Goal: Task Accomplishment & Management: Manage account settings

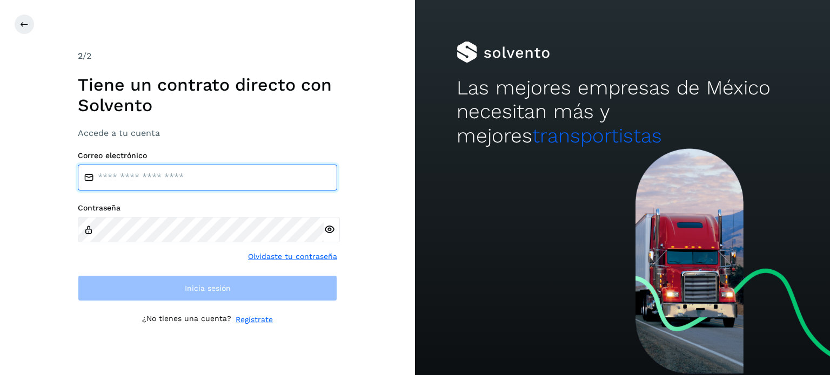
click at [177, 186] on input "email" at bounding box center [207, 178] width 259 height 26
type input "**********"
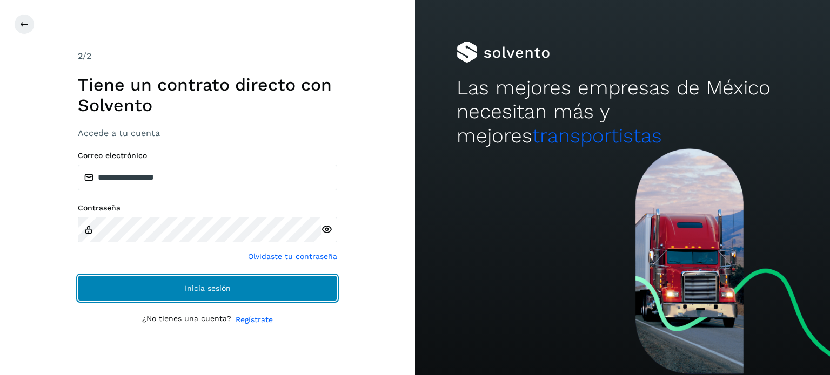
click at [246, 295] on button "Inicia sesión" at bounding box center [207, 289] width 259 height 26
click at [226, 293] on button "Inicia sesión" at bounding box center [207, 289] width 259 height 26
click at [208, 285] on span "Inicia sesión" at bounding box center [208, 289] width 46 height 8
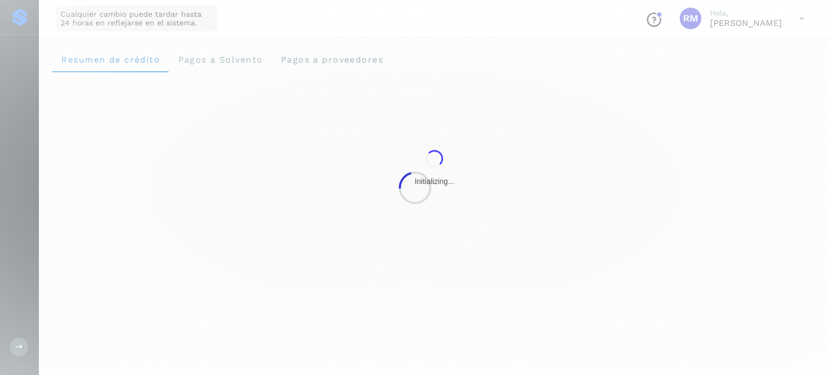
click at [325, 226] on div at bounding box center [415, 187] width 830 height 375
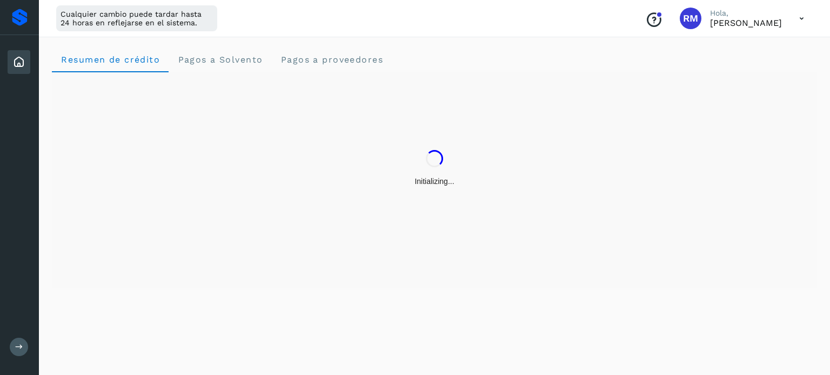
click at [589, 226] on div "Initializing..." at bounding box center [434, 168] width 765 height 192
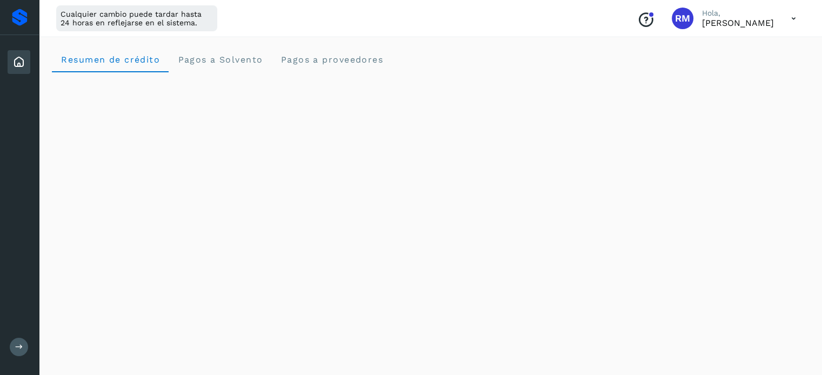
click at [785, 22] on icon at bounding box center [793, 19] width 22 height 22
click at [753, 49] on div "Documentación" at bounding box center [739, 48] width 129 height 21
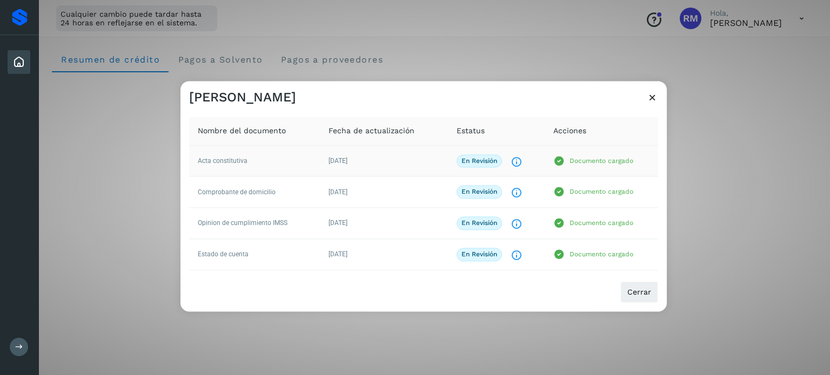
click at [588, 158] on p "Documento cargado" at bounding box center [601, 161] width 64 height 8
click at [480, 164] on p "En revisión" at bounding box center [479, 161] width 36 height 8
click at [347, 163] on span "02/mar/2025" at bounding box center [337, 161] width 19 height 8
click at [226, 155] on td "Acta constitutiva" at bounding box center [254, 160] width 131 height 31
click at [610, 155] on td "Documento cargado" at bounding box center [601, 160] width 113 height 31
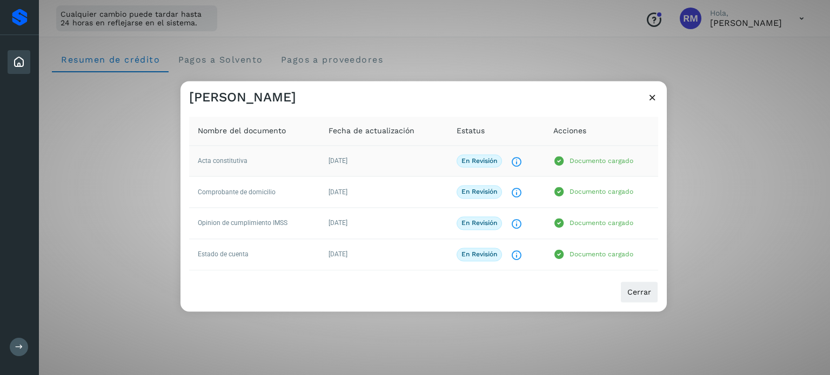
click at [594, 160] on p "Documento cargado" at bounding box center [601, 161] width 64 height 8
click at [599, 99] on div "Rogelio Morales" at bounding box center [423, 93] width 486 height 25
click at [650, 100] on icon at bounding box center [652, 97] width 11 height 11
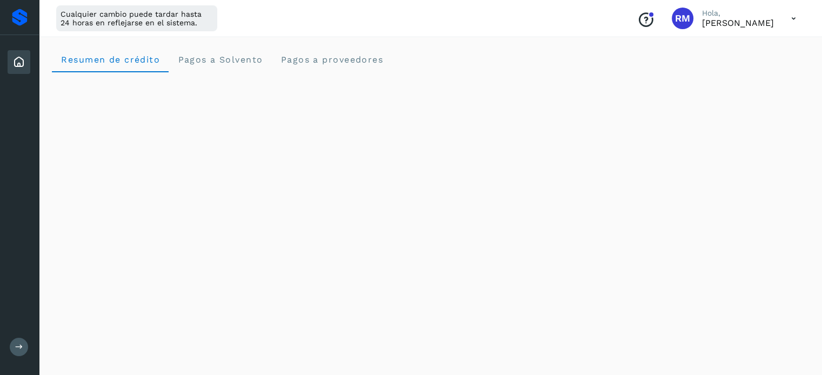
click at [745, 23] on p "Rogelio Morales" at bounding box center [738, 23] width 72 height 10
click at [793, 21] on icon at bounding box center [793, 19] width 22 height 22
click at [17, 57] on icon at bounding box center [18, 62] width 13 height 13
click at [203, 62] on div at bounding box center [411, 187] width 822 height 375
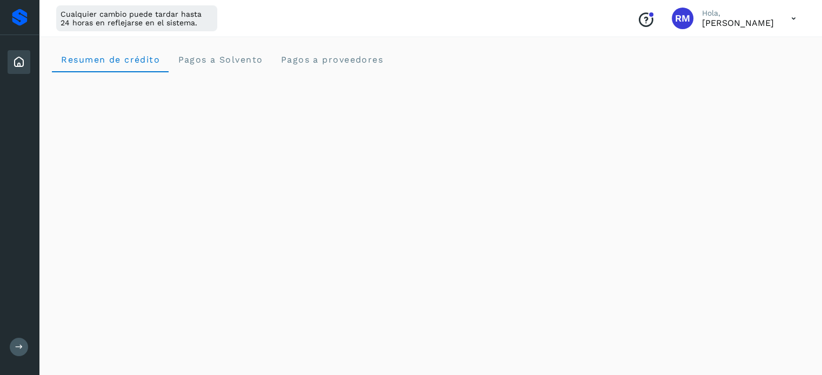
click at [20, 59] on icon at bounding box center [18, 62] width 13 height 13
click at [689, 18] on span "RM" at bounding box center [682, 18] width 15 height 0
click at [781, 20] on div "Conoce nuestros beneficios RM Hola, Rogelio Morales" at bounding box center [716, 18] width 176 height 25
click at [791, 20] on icon at bounding box center [793, 19] width 22 height 22
click at [750, 49] on div "Documentación" at bounding box center [739, 48] width 129 height 21
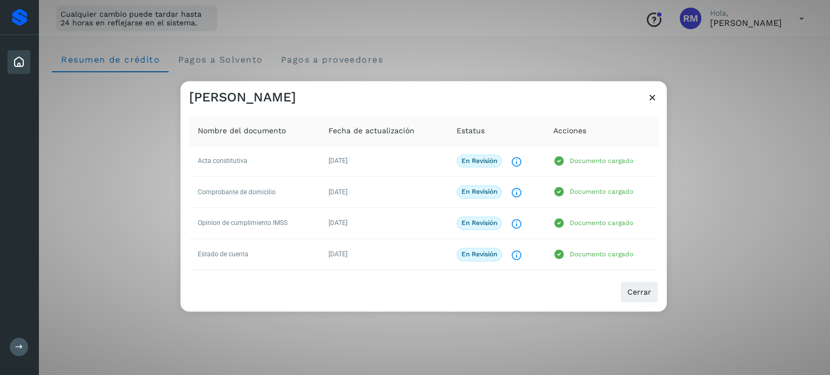
drag, startPoint x: 750, startPoint y: 49, endPoint x: 474, endPoint y: 39, distance: 275.7
click at [474, 39] on div "Rogelio Morales Nombre del documento Fecha de actualización Estatus Acciones Ac…" at bounding box center [415, 187] width 830 height 375
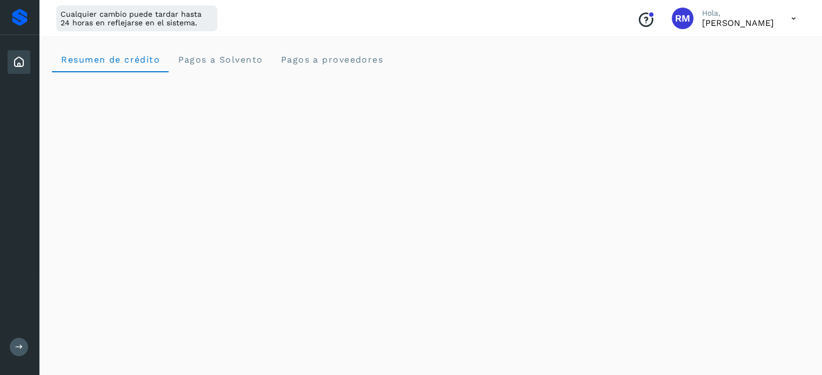
click at [784, 15] on icon at bounding box center [793, 19] width 22 height 22
click at [731, 51] on div "Documentación" at bounding box center [739, 48] width 129 height 21
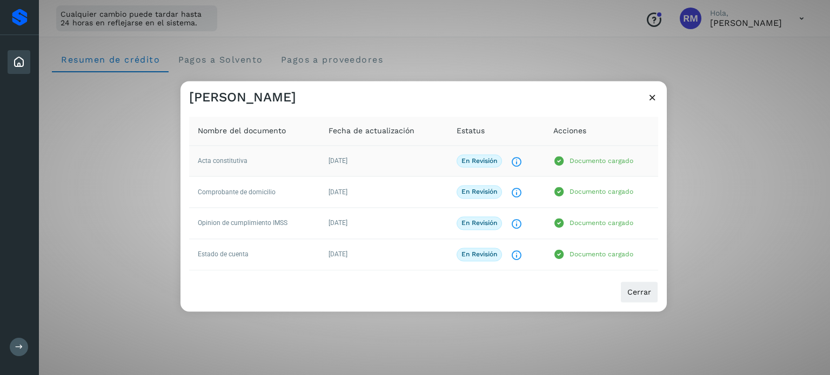
click at [488, 163] on p "En revisión" at bounding box center [479, 161] width 36 height 8
click at [517, 160] on icon "El documento está siendo revisado." at bounding box center [516, 162] width 11 height 11
click at [347, 256] on span "02/mar/2025" at bounding box center [337, 255] width 19 height 8
click at [613, 263] on td "Documento cargado" at bounding box center [601, 254] width 113 height 31
click at [650, 99] on icon at bounding box center [652, 97] width 11 height 11
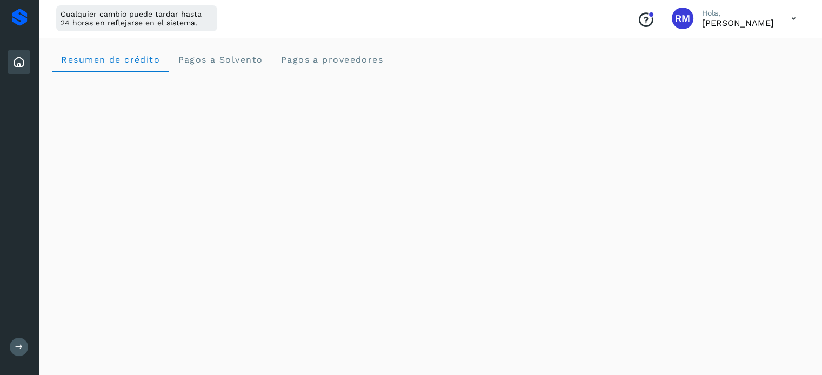
click at [793, 21] on icon at bounding box center [793, 19] width 22 height 22
click at [735, 72] on div "Cerrar sesión" at bounding box center [739, 69] width 129 height 21
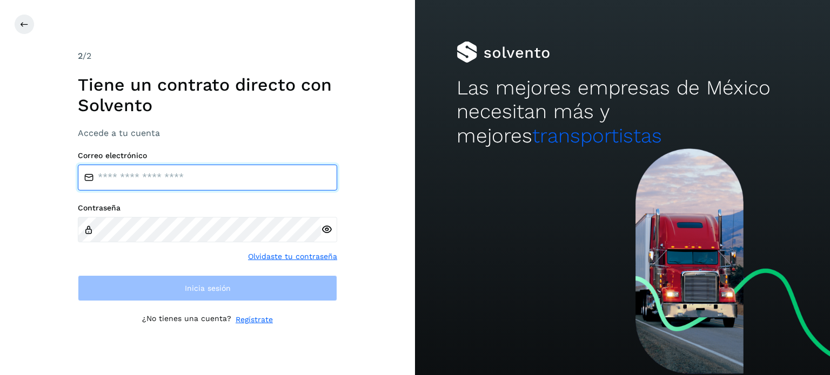
click at [175, 181] on input "email" at bounding box center [207, 178] width 259 height 26
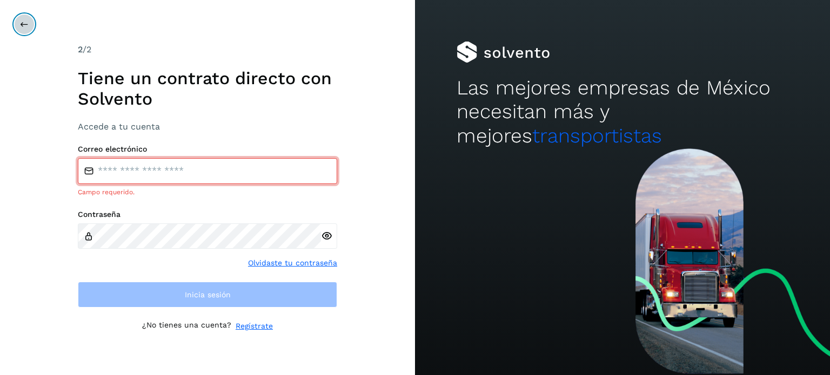
click at [22, 23] on icon at bounding box center [24, 24] width 9 height 9
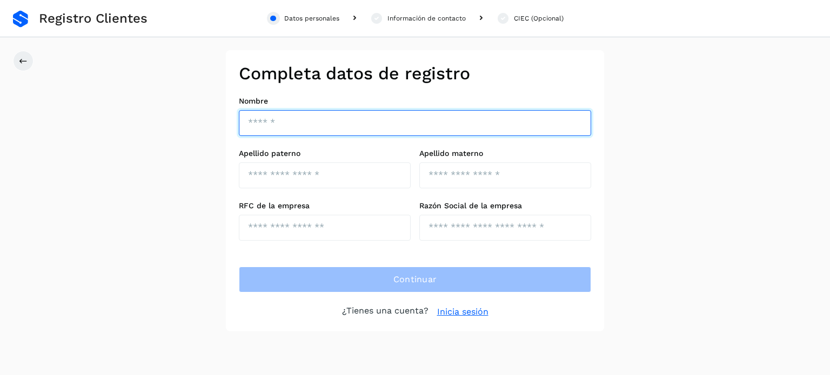
click at [305, 128] on input "text" at bounding box center [415, 123] width 352 height 26
type input "**********"
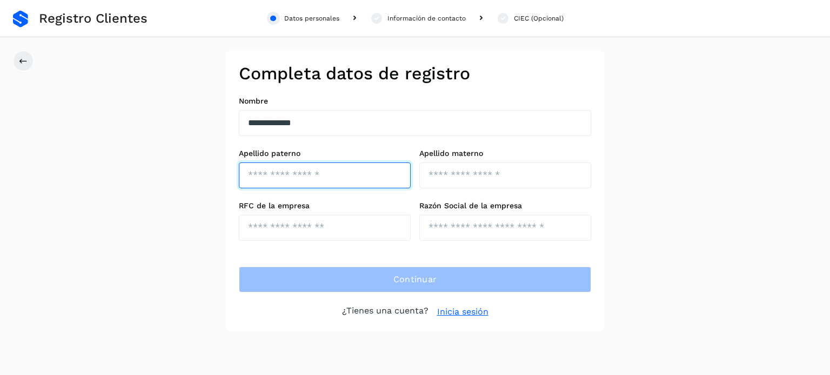
click at [278, 172] on input "text" at bounding box center [325, 176] width 172 height 26
type input "*******"
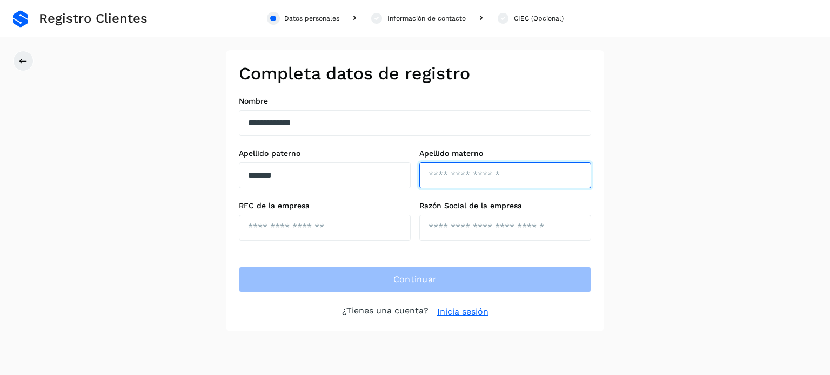
click at [466, 177] on input "text" at bounding box center [505, 176] width 172 height 26
type input "******"
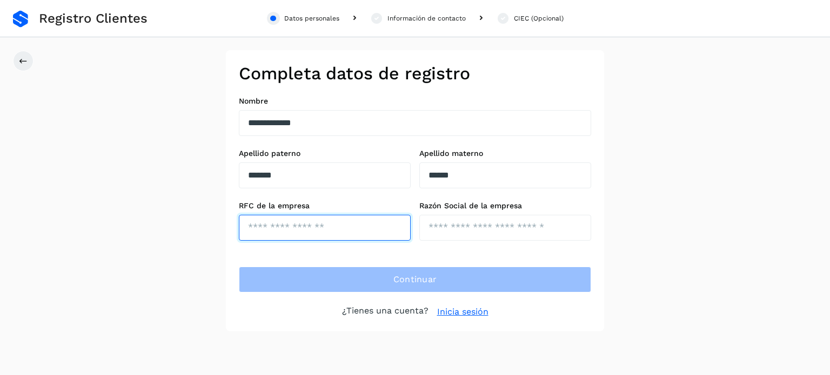
click at [302, 225] on input "text" at bounding box center [325, 228] width 172 height 26
type input "**********"
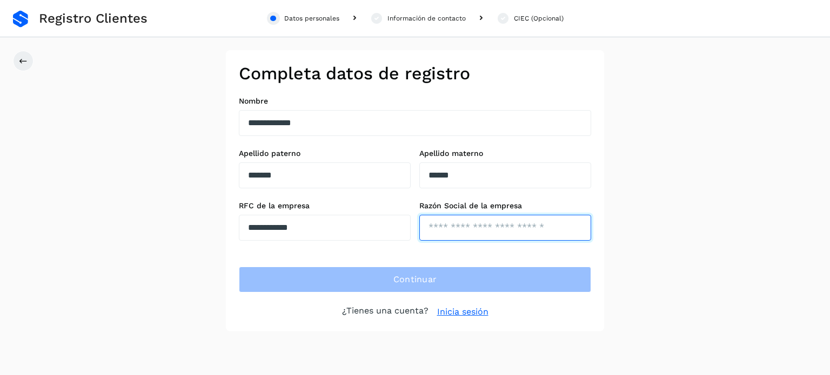
click at [456, 229] on input "text" at bounding box center [505, 228] width 172 height 26
type input "**********"
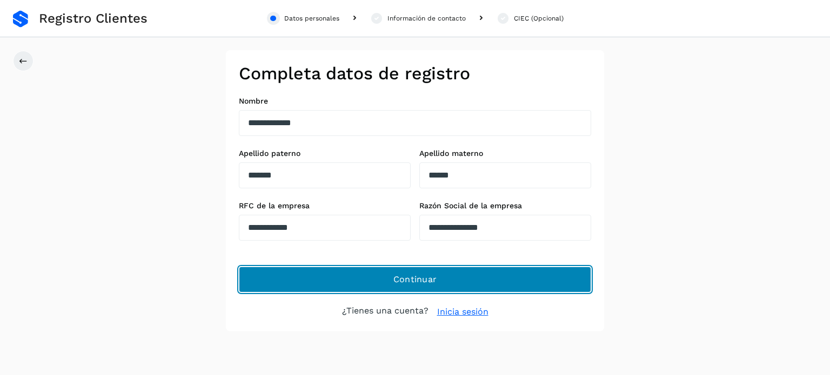
click at [443, 280] on button "Continuar" at bounding box center [415, 280] width 352 height 26
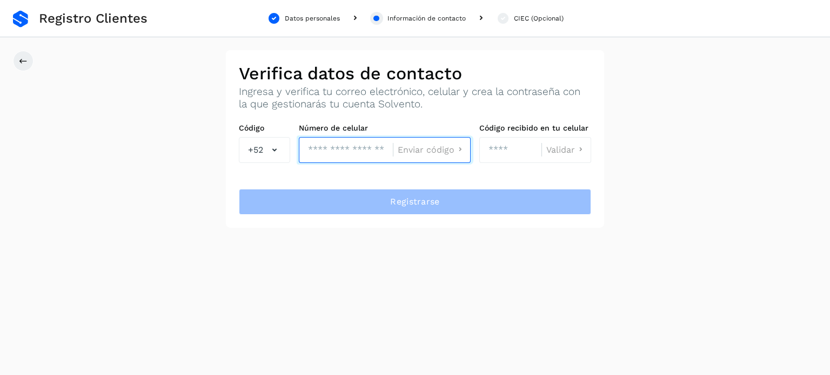
click at [337, 147] on input "tel" at bounding box center [346, 150] width 94 height 26
click at [369, 184] on div "Verifica datos de contacto Ingresa y verifica tu correo electrónico, celular y …" at bounding box center [415, 139] width 378 height 178
click at [23, 62] on icon at bounding box center [23, 61] width 9 height 9
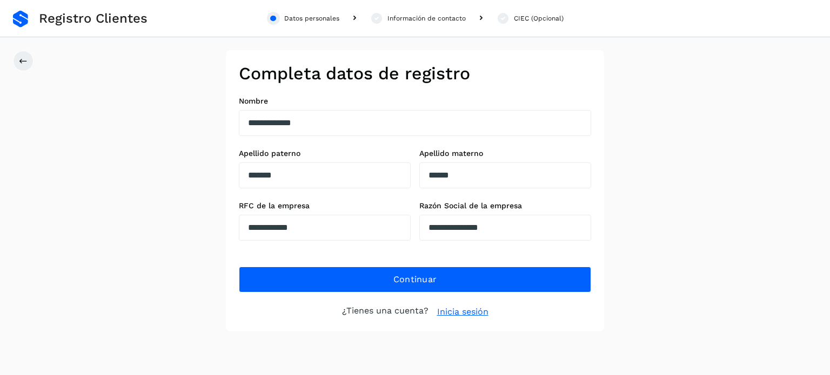
click at [460, 313] on link "Inicia sesión" at bounding box center [462, 312] width 51 height 13
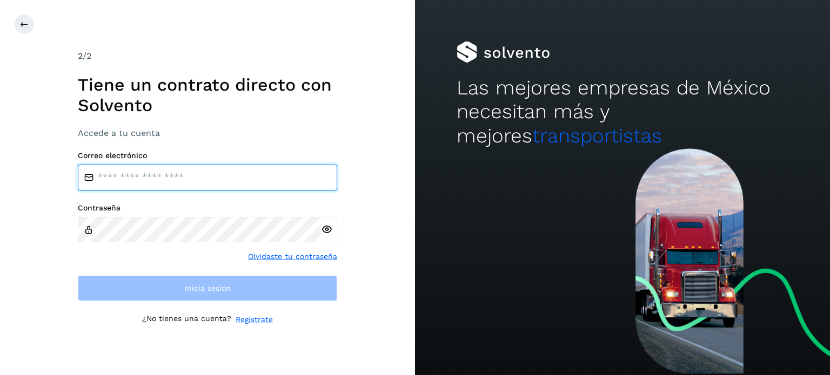
click at [126, 180] on input "email" at bounding box center [207, 178] width 259 height 26
type input "**********"
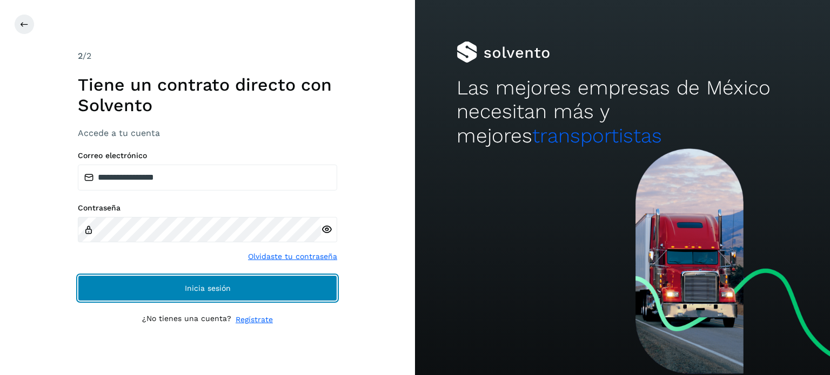
click at [238, 290] on button "Inicia sesión" at bounding box center [207, 289] width 259 height 26
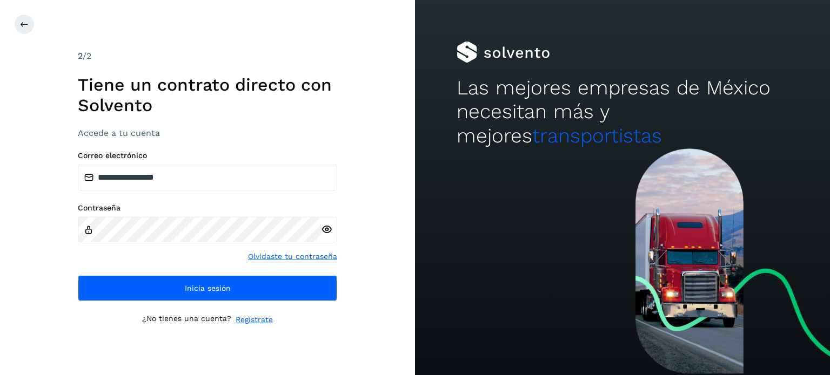
click at [326, 233] on icon at bounding box center [326, 229] width 11 height 11
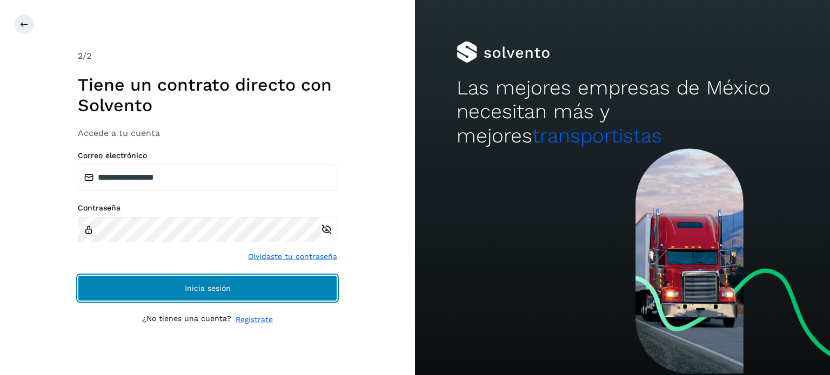
click at [231, 283] on button "Inicia sesión" at bounding box center [207, 289] width 259 height 26
click at [166, 297] on button "Inicia sesión" at bounding box center [207, 289] width 259 height 26
click at [157, 285] on button "Inicia sesión" at bounding box center [207, 289] width 259 height 26
click at [177, 290] on button "Inicia sesión" at bounding box center [207, 289] width 259 height 26
click at [199, 289] on span "Inicia sesión" at bounding box center [208, 289] width 46 height 8
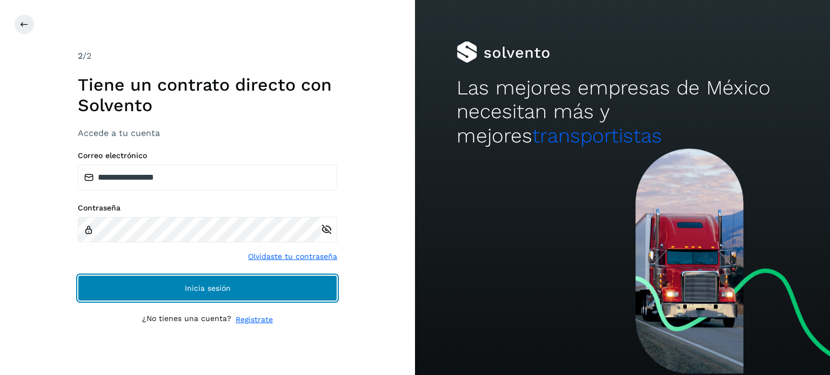
click at [199, 289] on span "Inicia sesión" at bounding box center [208, 289] width 46 height 8
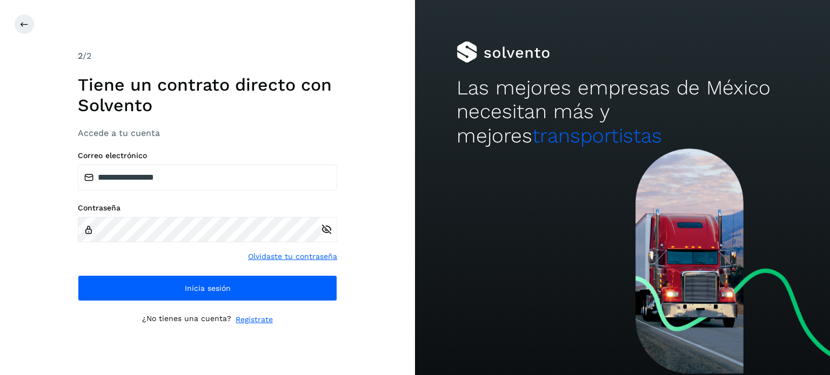
click at [251, 324] on link "Regístrate" at bounding box center [254, 319] width 37 height 11
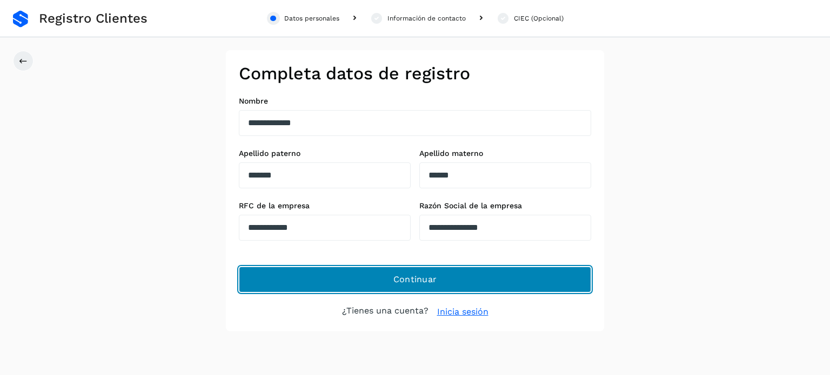
click at [353, 283] on button "Continuar" at bounding box center [415, 280] width 352 height 26
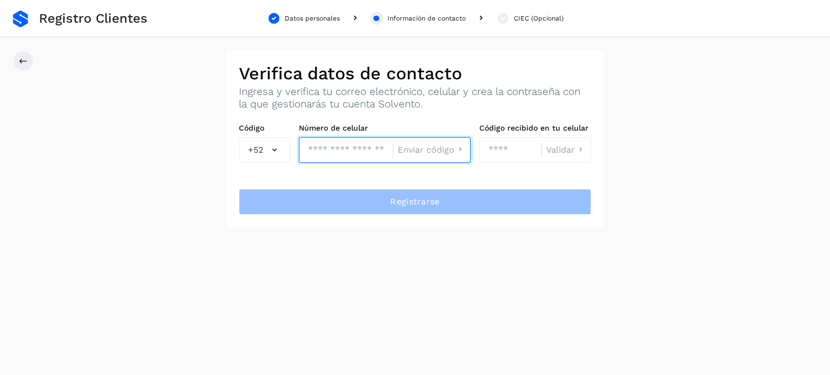
click at [356, 153] on input "tel" at bounding box center [346, 150] width 94 height 26
type input "**********"
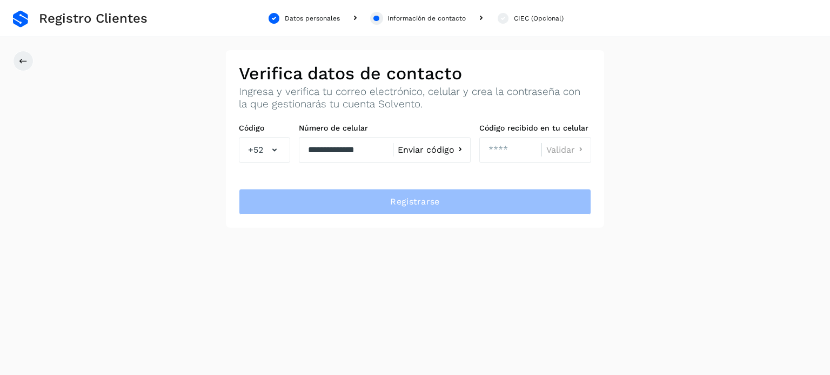
click at [442, 153] on span "Enviar código" at bounding box center [426, 150] width 57 height 9
click at [502, 149] on input "number" at bounding box center [510, 150] width 62 height 26
type input "****"
click at [552, 147] on span "Validar" at bounding box center [560, 150] width 29 height 9
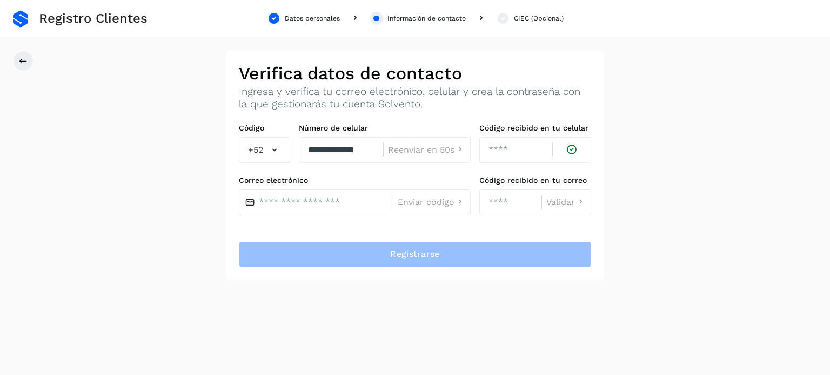
click at [432, 194] on div "Enviar código" at bounding box center [432, 203] width 78 height 26
click at [333, 195] on input "text" at bounding box center [316, 203] width 154 height 26
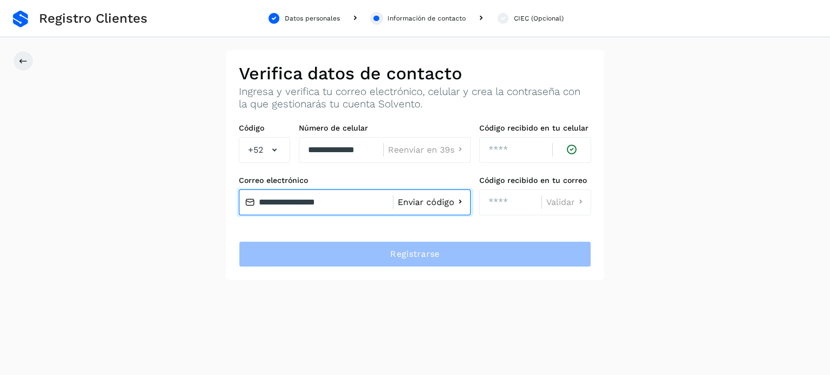
type input "**********"
click at [424, 198] on span "Enviar código" at bounding box center [426, 202] width 57 height 9
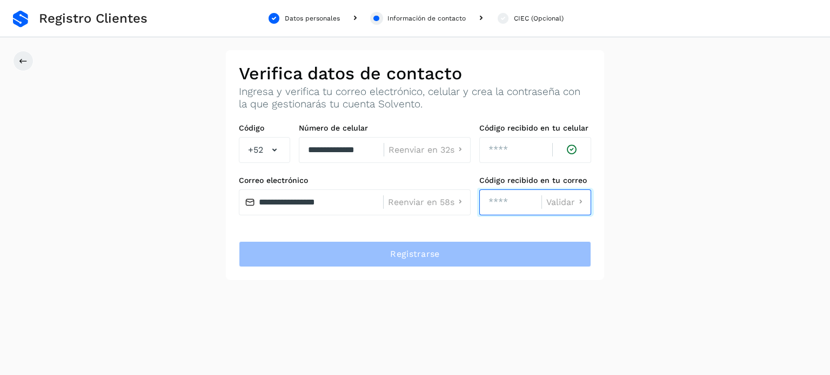
click at [505, 200] on input "number" at bounding box center [510, 203] width 62 height 26
type input "****"
click at [558, 204] on span "Validar" at bounding box center [560, 202] width 29 height 9
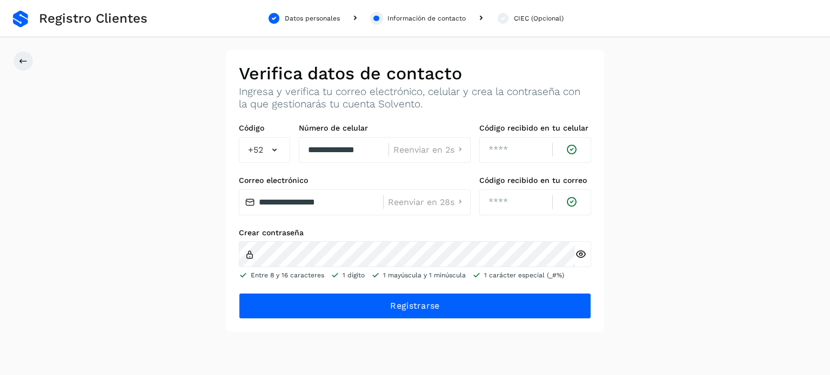
click at [579, 255] on icon at bounding box center [580, 254] width 11 height 11
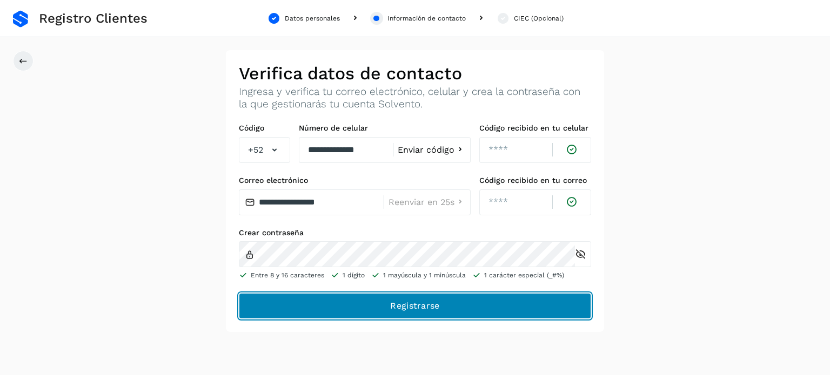
click at [346, 305] on button "Registrarse" at bounding box center [415, 306] width 352 height 26
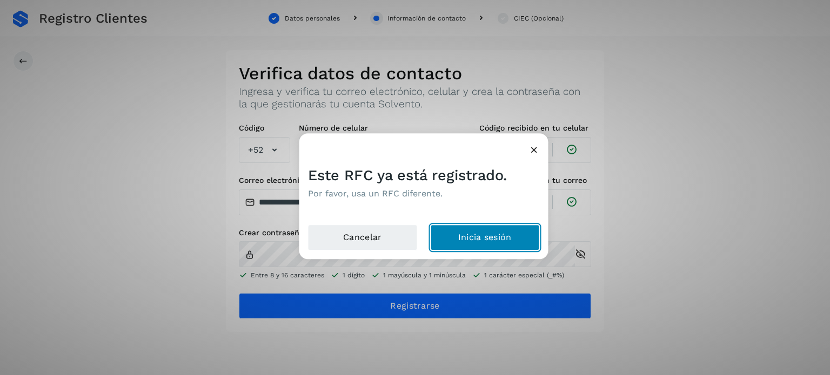
click at [467, 239] on button "Inicia sesión" at bounding box center [485, 238] width 110 height 26
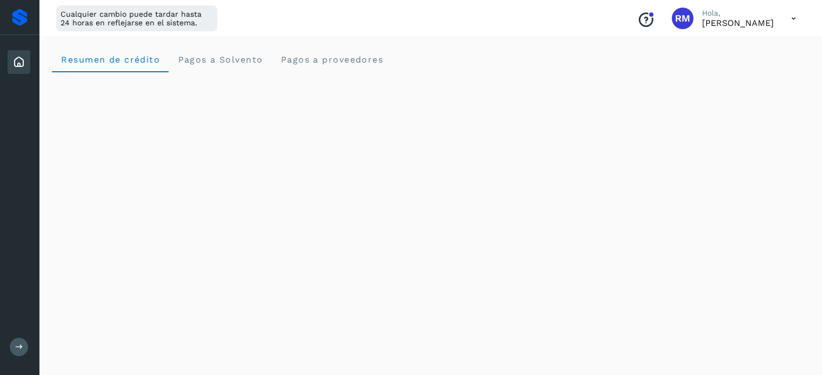
click at [793, 18] on icon at bounding box center [793, 19] width 22 height 22
click at [610, 203] on div at bounding box center [411, 187] width 822 height 375
click at [789, 22] on icon at bounding box center [793, 19] width 22 height 22
click at [720, 49] on div "Documentación" at bounding box center [739, 48] width 129 height 21
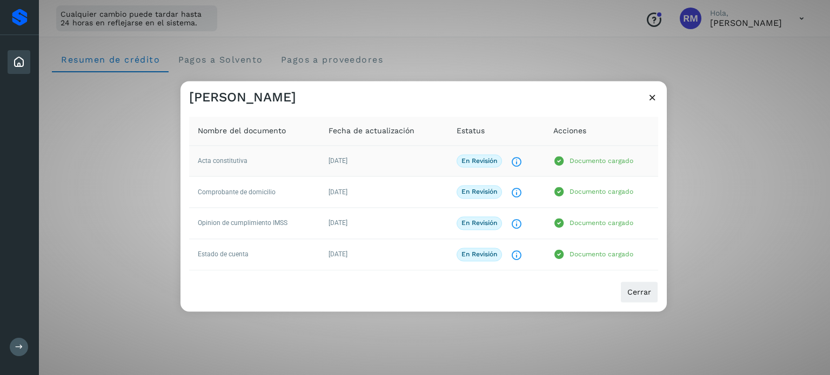
click at [620, 166] on div "Documento cargado" at bounding box center [601, 161] width 96 height 11
click at [516, 162] on icon "El documento está siendo revisado." at bounding box center [516, 162] width 11 height 11
click at [498, 158] on span "En revisión" at bounding box center [479, 162] width 45 height 14
click at [347, 160] on span "02/mar/2025" at bounding box center [337, 161] width 19 height 8
click at [240, 162] on span "Acta constitutiva" at bounding box center [223, 161] width 50 height 8
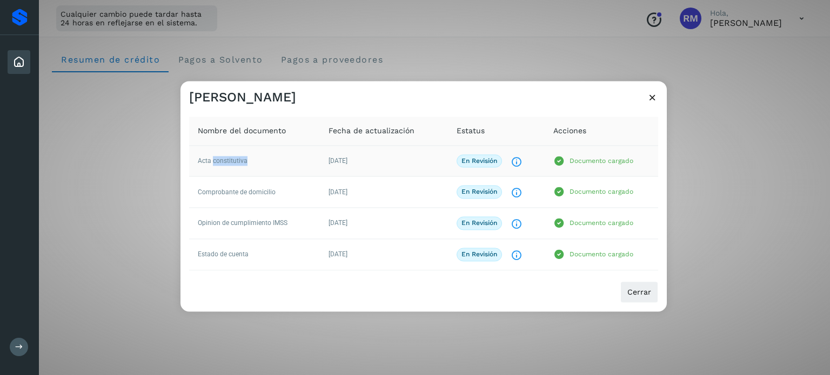
click at [240, 162] on span "Acta constitutiva" at bounding box center [223, 161] width 50 height 8
drag, startPoint x: 590, startPoint y: 248, endPoint x: 528, endPoint y: 241, distance: 62.0
click at [528, 241] on tr "Estado de cuenta 02/mar/2025 En revisión El documento está siendo revisado. Doc…" at bounding box center [423, 254] width 469 height 31
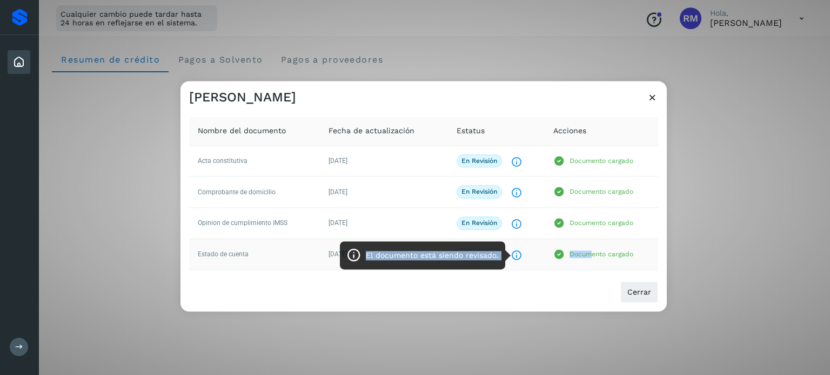
click at [514, 253] on icon "El documento está siendo revisado." at bounding box center [516, 255] width 11 height 11
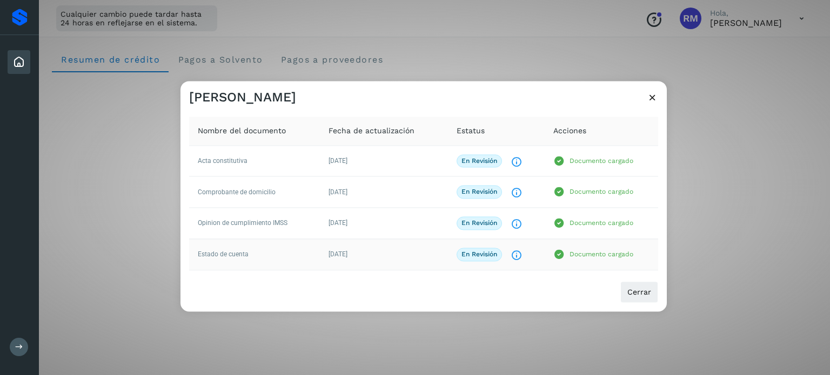
click at [494, 252] on p "En revisión" at bounding box center [479, 255] width 36 height 8
click at [632, 161] on p "Documento cargado" at bounding box center [601, 161] width 64 height 8
click at [606, 202] on td "Documento cargado" at bounding box center [601, 192] width 113 height 31
click at [627, 239] on td "Documento cargado" at bounding box center [601, 254] width 113 height 31
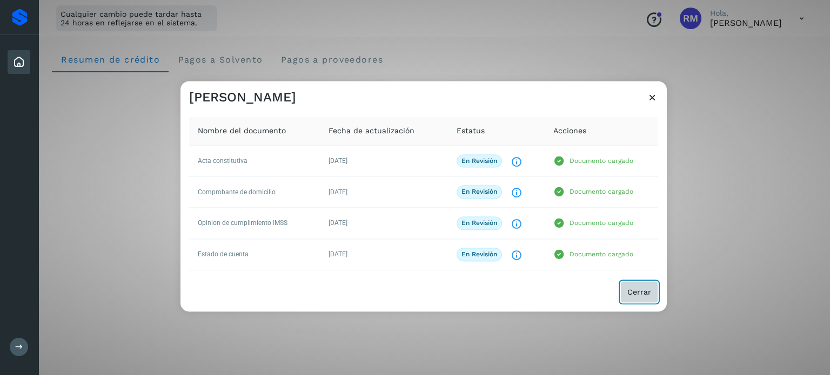
click at [643, 293] on span "Cerrar" at bounding box center [639, 292] width 24 height 8
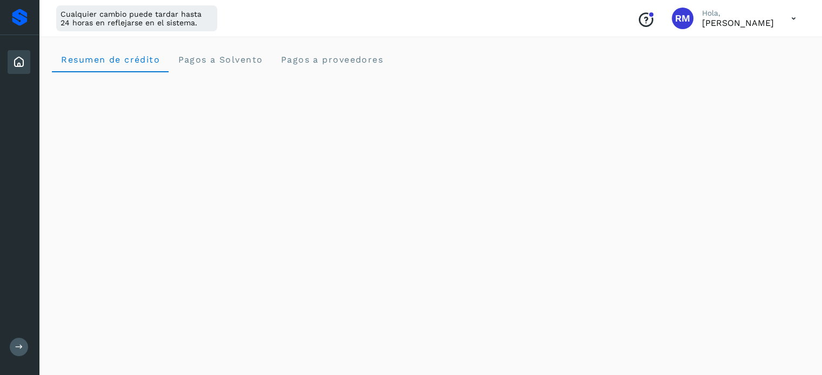
click at [732, 18] on p "Rogelio Morales" at bounding box center [738, 23] width 72 height 10
click at [796, 19] on icon at bounding box center [793, 19] width 22 height 22
click at [651, 23] on div at bounding box center [411, 187] width 822 height 375
click at [791, 18] on icon at bounding box center [793, 19] width 22 height 22
click at [746, 48] on div "Documentación" at bounding box center [739, 48] width 129 height 21
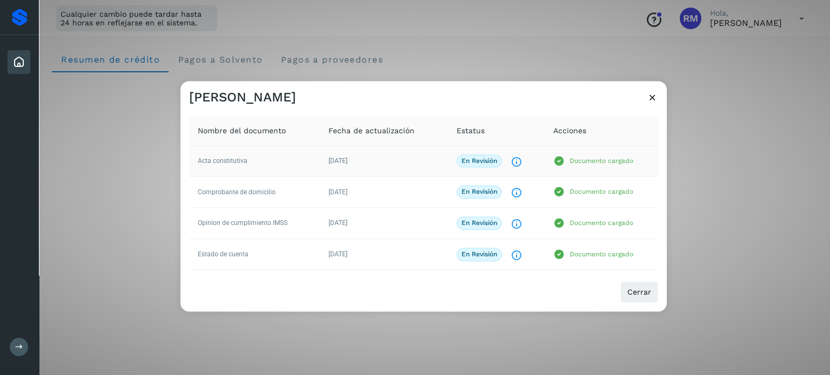
click at [594, 162] on p "Documento cargado" at bounding box center [601, 161] width 64 height 8
click at [507, 162] on div "En revisión El documento está siendo revisado." at bounding box center [496, 162] width 79 height 14
drag, startPoint x: 507, startPoint y: 162, endPoint x: 467, endPoint y: 163, distance: 40.6
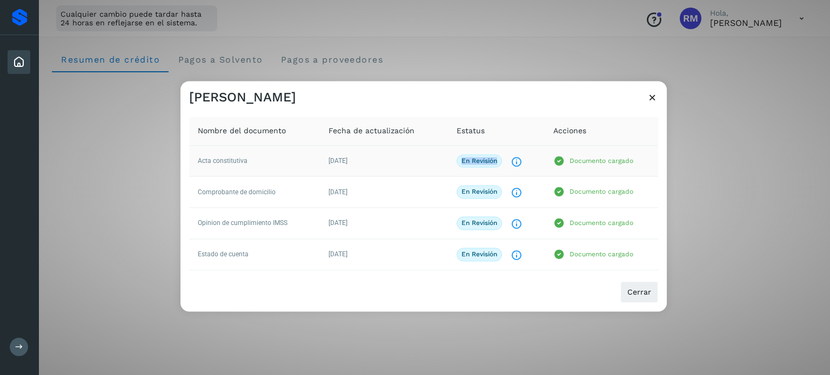
click at [467, 163] on div "En revisión El documento está siendo revisado." at bounding box center [496, 162] width 79 height 14
click at [467, 163] on p "En revisión" at bounding box center [479, 161] width 36 height 8
click at [518, 163] on icon "El documento está siendo revisado." at bounding box center [516, 162] width 11 height 11
click at [593, 160] on p "Documento cargado" at bounding box center [601, 161] width 64 height 8
click at [245, 167] on td "Acta constitutiva" at bounding box center [254, 160] width 131 height 31
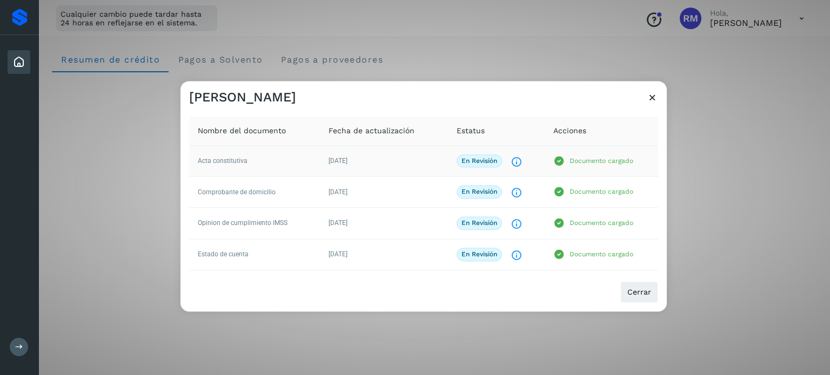
click at [384, 166] on td "02/mar/2025" at bounding box center [384, 160] width 128 height 31
click at [473, 196] on p "En revisión" at bounding box center [479, 193] width 36 height 8
click at [602, 197] on div "Documento cargado" at bounding box center [601, 192] width 96 height 11
click at [593, 234] on td "Documento cargado" at bounding box center [601, 223] width 113 height 31
click at [592, 261] on td "Documento cargado" at bounding box center [601, 254] width 113 height 31
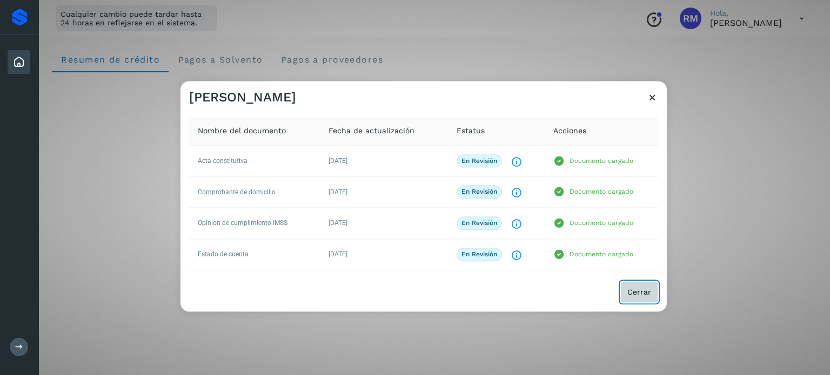
click at [632, 288] on span "Cerrar" at bounding box center [639, 292] width 24 height 8
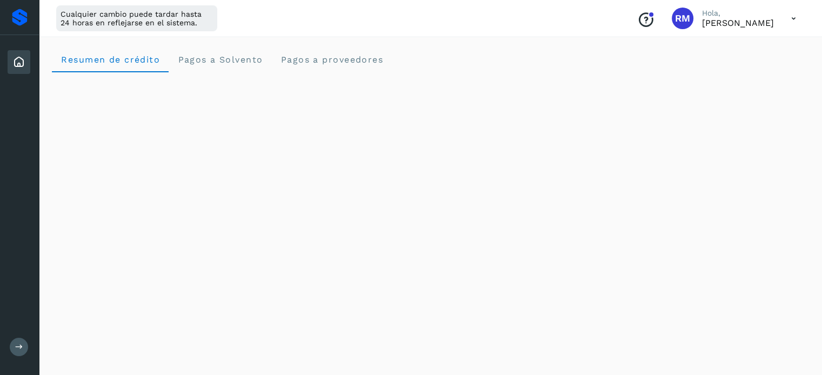
click at [18, 62] on icon at bounding box center [18, 62] width 13 height 13
click at [793, 18] on icon at bounding box center [793, 19] width 22 height 22
click at [725, 48] on div "Documentación" at bounding box center [739, 48] width 129 height 21
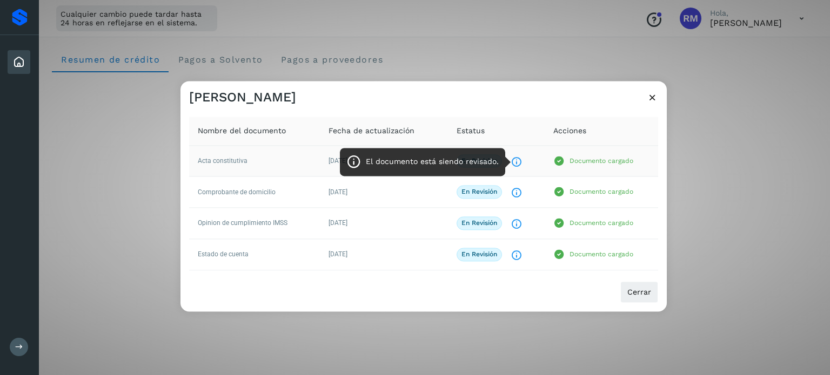
click at [516, 162] on icon "El documento está siendo revisado." at bounding box center [516, 162] width 11 height 11
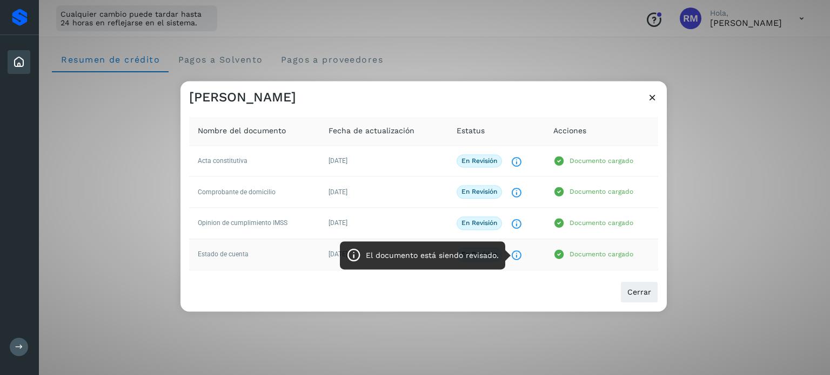
click at [516, 254] on icon "El documento está siendo revisado." at bounding box center [516, 255] width 11 height 11
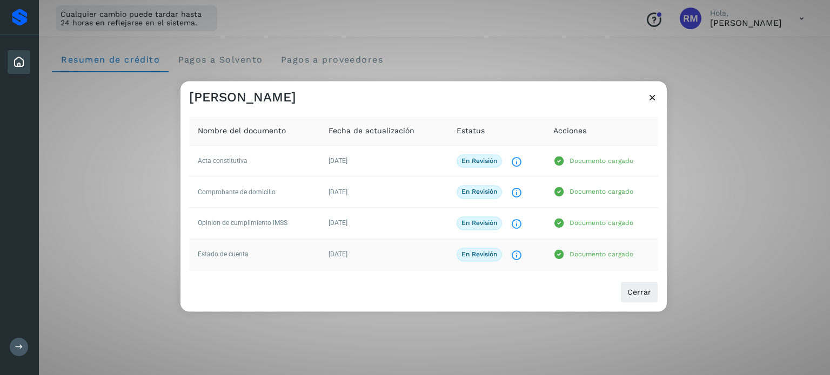
click at [496, 258] on p "En revisión" at bounding box center [479, 255] width 36 height 8
click at [631, 283] on button "Cerrar" at bounding box center [639, 292] width 38 height 22
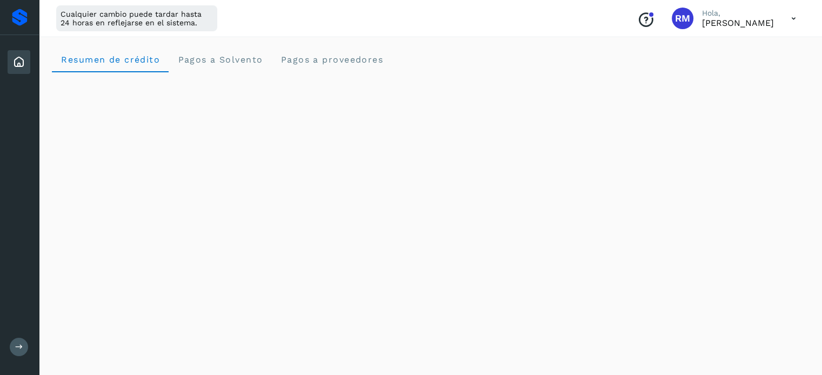
click at [795, 24] on icon at bounding box center [793, 19] width 22 height 22
click at [716, 73] on div "Cerrar sesión" at bounding box center [739, 69] width 129 height 21
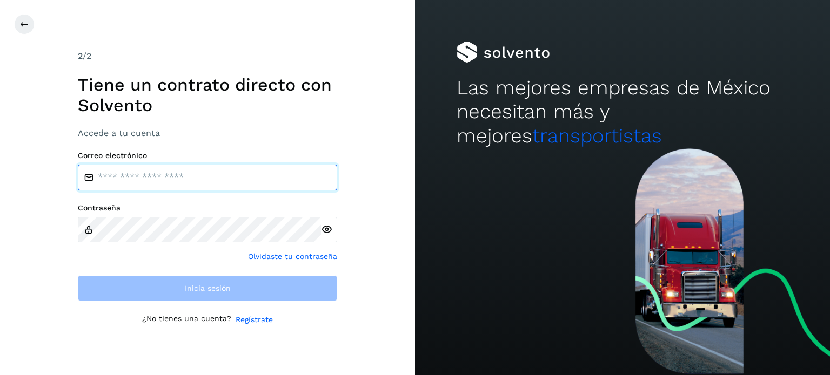
click at [202, 183] on input "email" at bounding box center [207, 178] width 259 height 26
type input "**********"
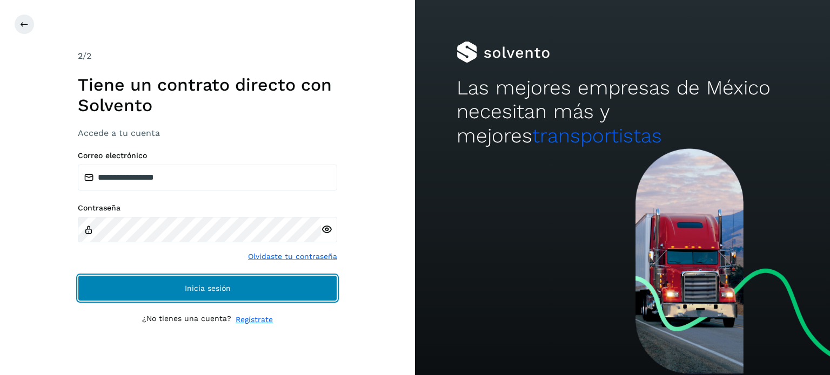
click at [132, 284] on button "Inicia sesión" at bounding box center [207, 289] width 259 height 26
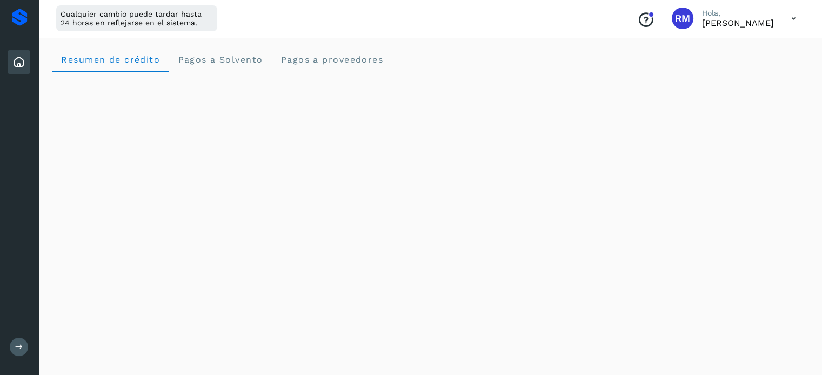
click at [797, 19] on icon at bounding box center [793, 19] width 22 height 22
click at [735, 49] on div "Documentación" at bounding box center [739, 48] width 129 height 21
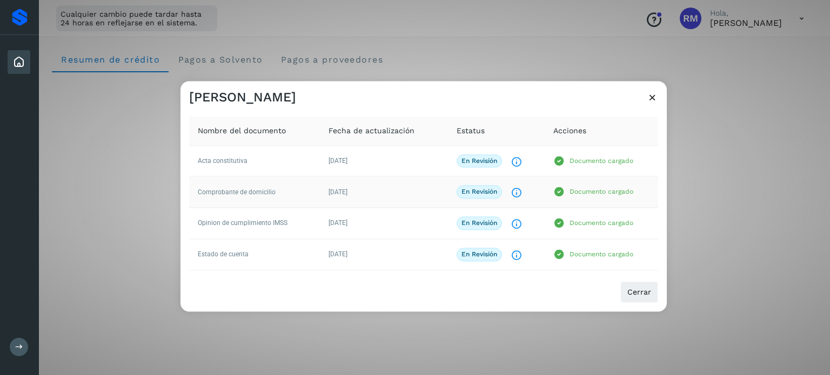
click at [467, 186] on span "En revisión" at bounding box center [479, 193] width 45 height 14
click at [411, 153] on td "02/mar/2025" at bounding box center [384, 160] width 128 height 31
click at [346, 202] on td "02/mar/2025" at bounding box center [384, 192] width 128 height 31
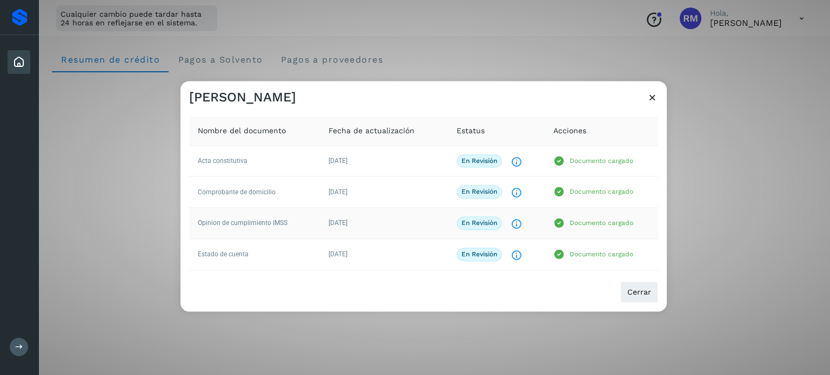
click at [352, 235] on td "02/mar/2025" at bounding box center [384, 223] width 128 height 31
click at [382, 262] on td "02/mar/2025" at bounding box center [384, 254] width 128 height 31
click at [378, 159] on td "02/mar/2025" at bounding box center [384, 160] width 128 height 31
click at [392, 194] on td "02/mar/2025" at bounding box center [384, 192] width 128 height 31
click at [348, 218] on td "02/mar/2025" at bounding box center [384, 223] width 128 height 31
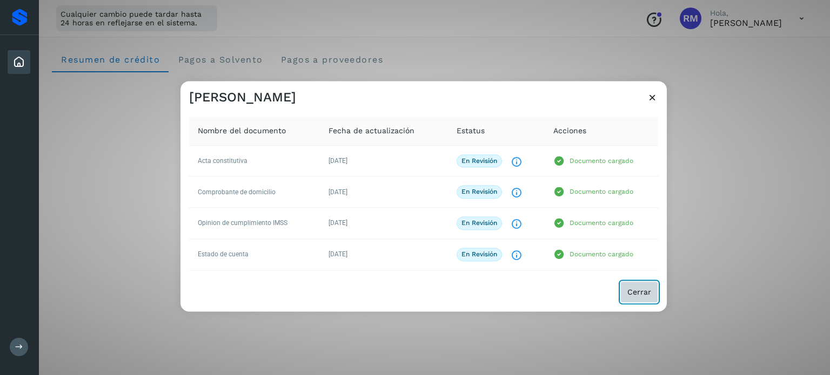
click at [638, 289] on span "Cerrar" at bounding box center [639, 292] width 24 height 8
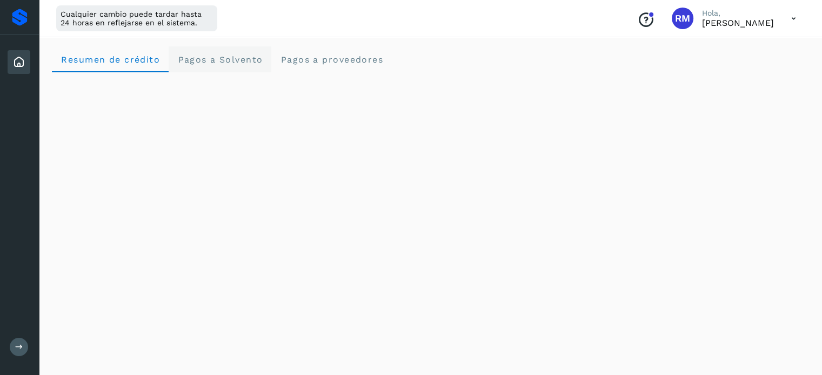
click at [199, 56] on span "Pagos a Solvento" at bounding box center [219, 60] width 85 height 10
drag, startPoint x: 143, startPoint y: 64, endPoint x: 339, endPoint y: 58, distance: 196.7
click at [339, 58] on span "Pagos a proveedores" at bounding box center [331, 60] width 103 height 10
click at [119, 55] on span "Resumen de crédito" at bounding box center [110, 60] width 99 height 10
click at [793, 19] on icon at bounding box center [793, 19] width 22 height 22
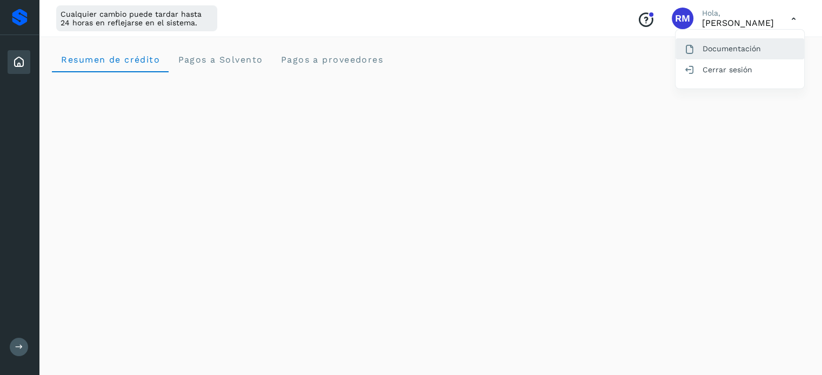
click at [724, 49] on div "Documentación" at bounding box center [739, 48] width 129 height 21
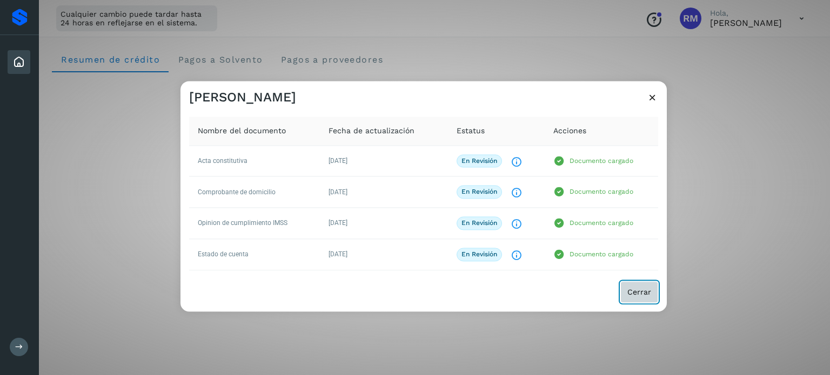
click at [646, 297] on button "Cerrar" at bounding box center [639, 292] width 38 height 22
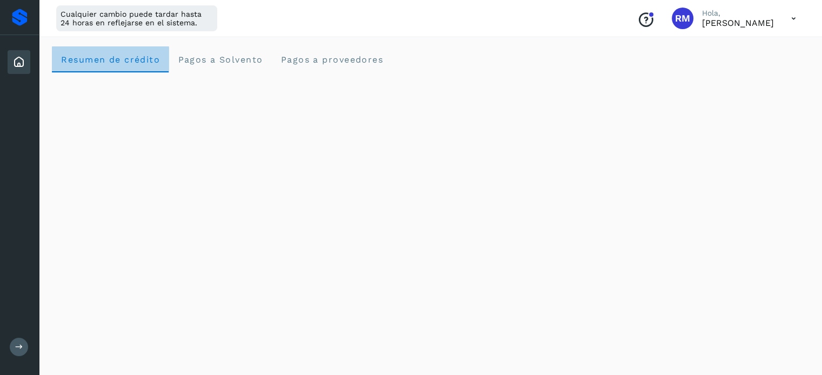
click at [96, 60] on span "Resumen de crédito" at bounding box center [110, 60] width 99 height 10
click at [644, 19] on icon "Conoce nuestros beneficios" at bounding box center [645, 19] width 17 height 17
click at [798, 17] on icon at bounding box center [793, 19] width 22 height 22
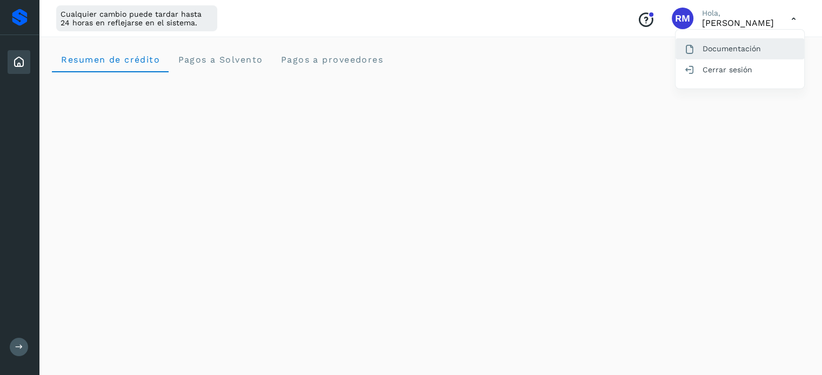
click at [730, 52] on div "Documentación" at bounding box center [739, 48] width 129 height 21
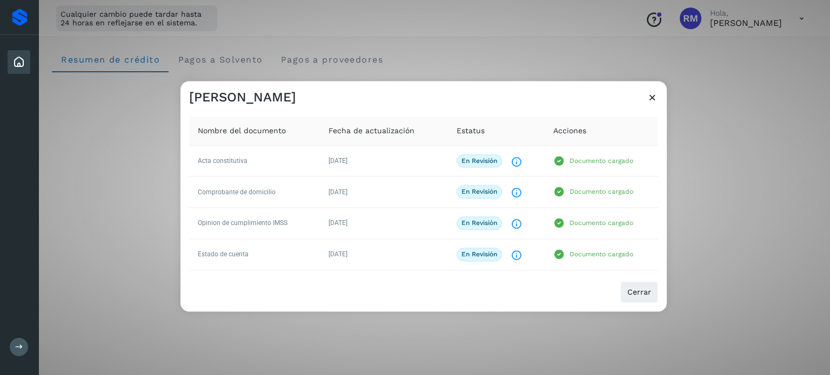
click at [656, 100] on icon at bounding box center [652, 97] width 11 height 11
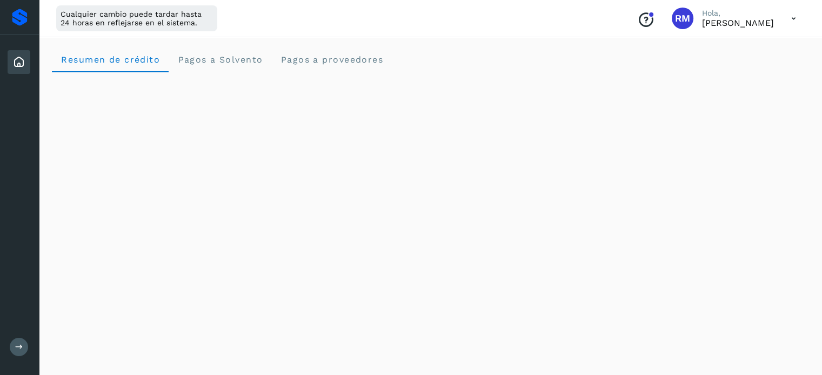
click at [784, 20] on icon at bounding box center [793, 19] width 22 height 22
click at [727, 68] on div "Cerrar sesión" at bounding box center [739, 69] width 129 height 21
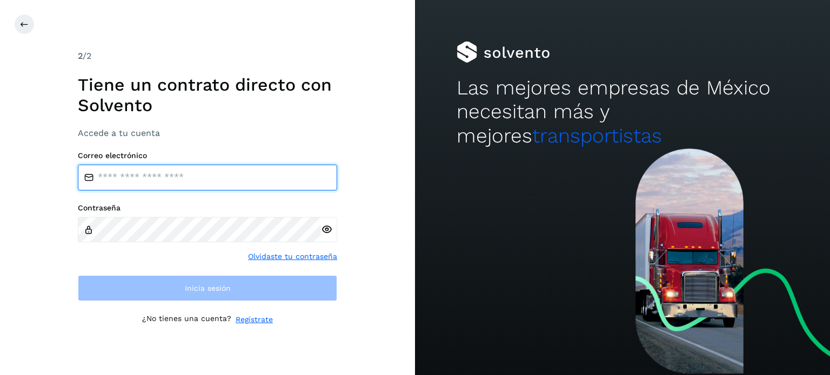
click at [231, 179] on input "email" at bounding box center [207, 178] width 259 height 26
click at [158, 173] on input "email" at bounding box center [207, 178] width 259 height 26
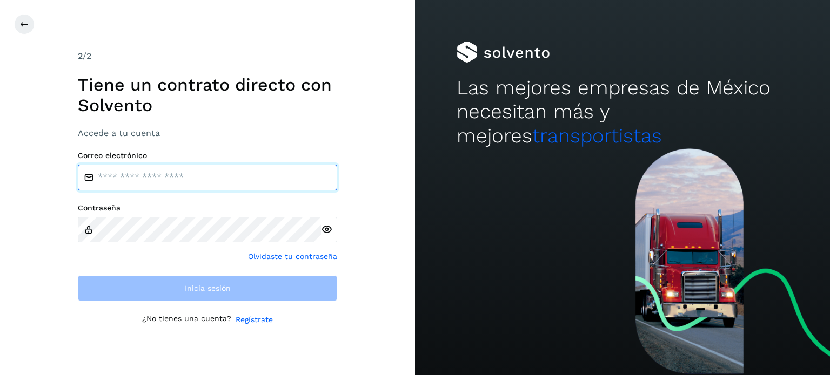
type input "**********"
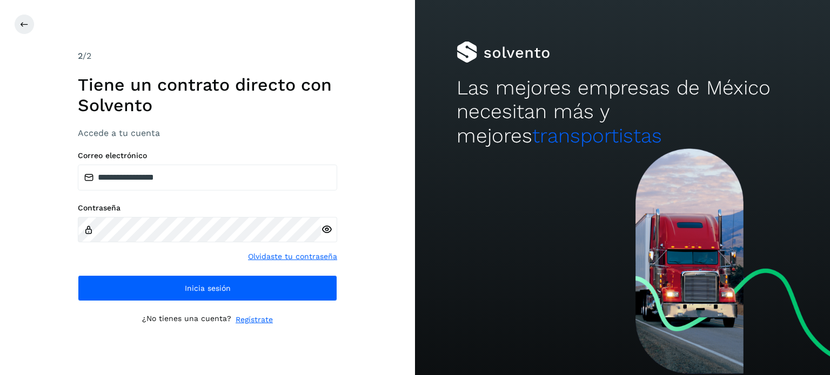
click at [325, 233] on icon at bounding box center [326, 229] width 11 height 11
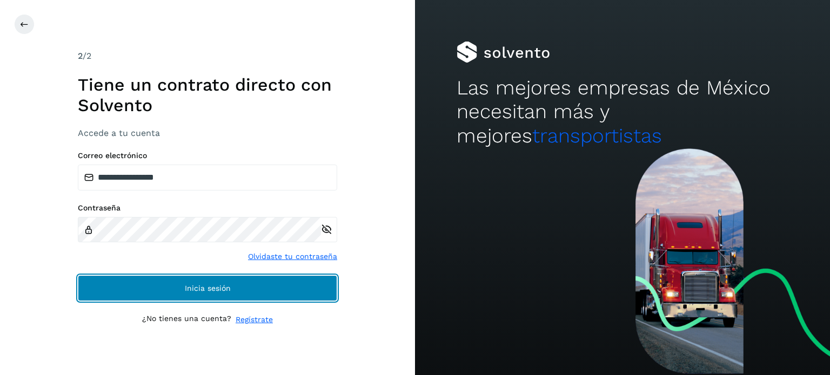
click at [255, 281] on button "Inicia sesión" at bounding box center [207, 289] width 259 height 26
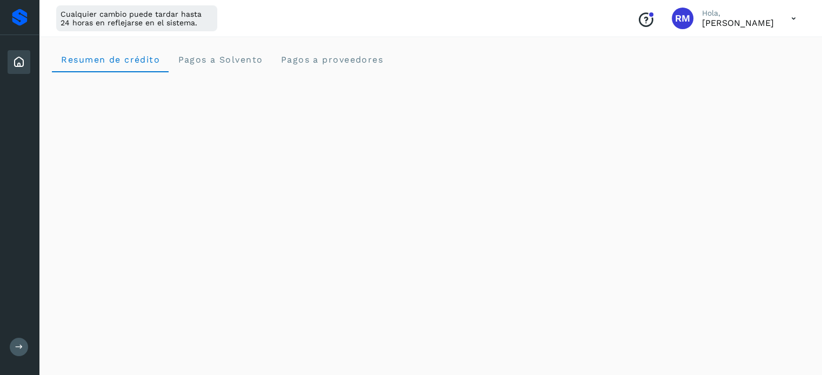
click at [791, 19] on icon at bounding box center [793, 19] width 22 height 22
click at [710, 56] on div "Documentación" at bounding box center [739, 48] width 129 height 21
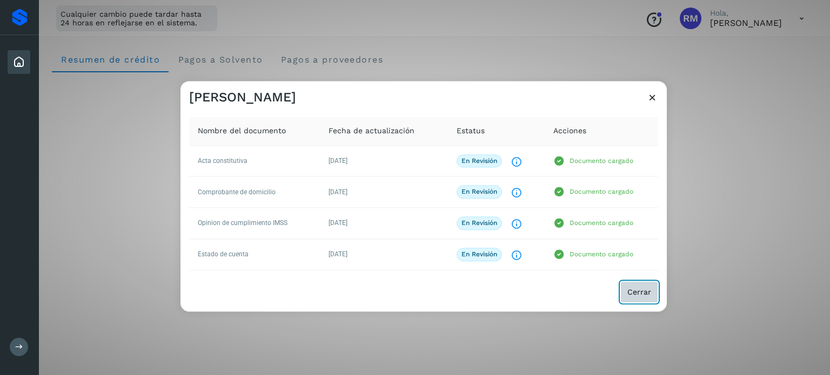
click at [635, 289] on span "Cerrar" at bounding box center [639, 292] width 24 height 8
